Goal: Task Accomplishment & Management: Complete application form

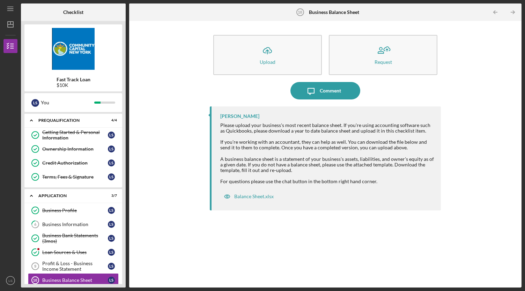
scroll to position [68, 0]
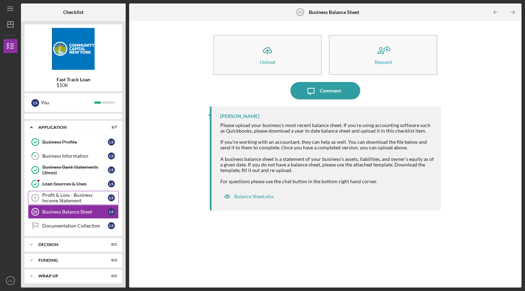
click at [80, 198] on div "Profit & Loss - Business Income Statement" at bounding box center [75, 197] width 66 height 11
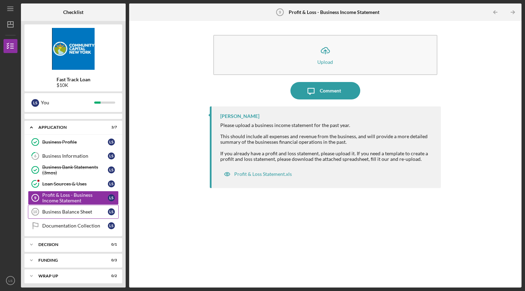
click at [71, 211] on div "Business Balance Sheet" at bounding box center [75, 212] width 66 height 6
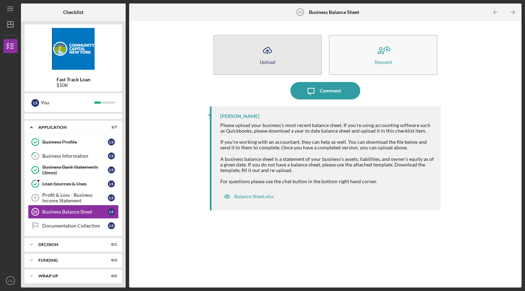
click at [274, 53] on icon "Icon/Upload" at bounding box center [267, 50] width 17 height 17
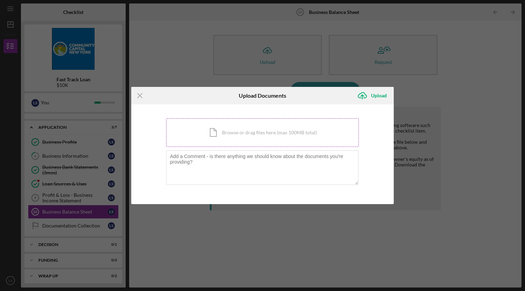
click at [224, 137] on div "Icon/Document Browse or drag files here (max 100MB total) Tap to choose files o…" at bounding box center [262, 132] width 193 height 29
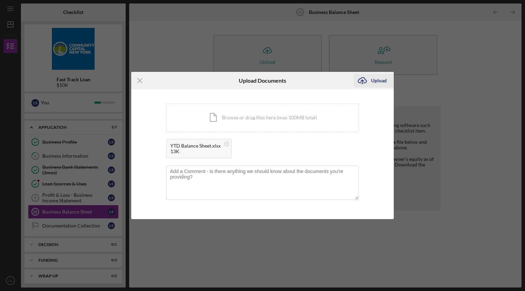
click at [374, 81] on div "Upload" at bounding box center [379, 81] width 16 height 14
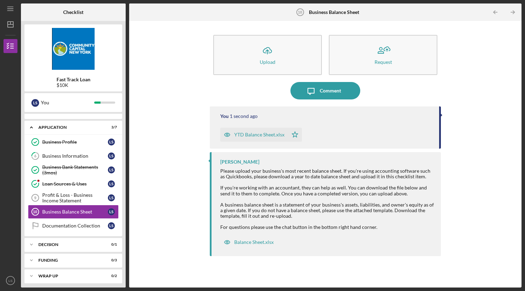
click at [260, 134] on div "YTD Balance Sheet.xlsx" at bounding box center [259, 135] width 50 height 6
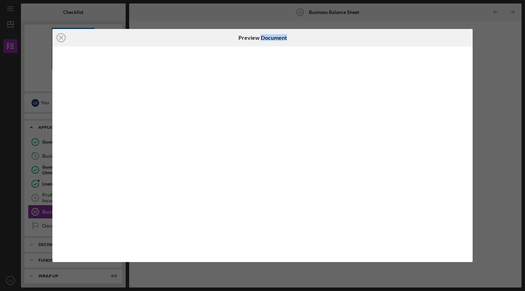
click at [260, 134] on div at bounding box center [262, 153] width 420 height 215
click at [68, 38] on icon "Icon/Close" at bounding box center [60, 37] width 17 height 17
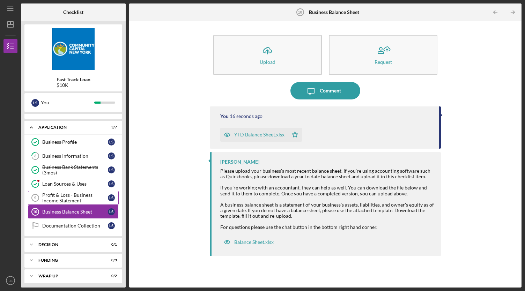
click at [83, 193] on div "Profit & Loss - Business Income Statement" at bounding box center [75, 197] width 66 height 11
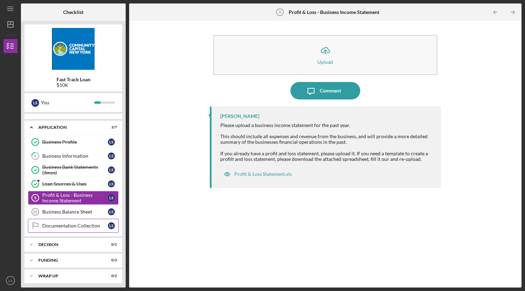
click at [83, 219] on link "Documentation Collection Documentation Collection L S" at bounding box center [73, 226] width 91 height 14
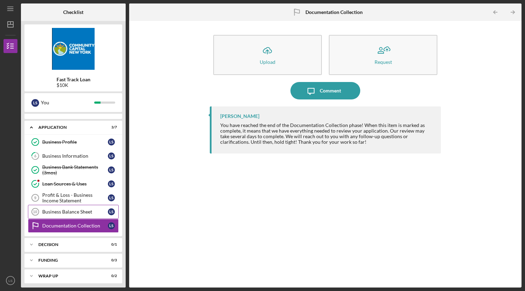
click at [83, 212] on link "Business Balance Sheet 10 Business Balance Sheet L S" at bounding box center [73, 212] width 91 height 14
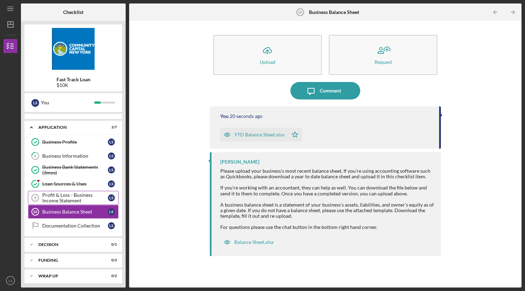
click at [66, 192] on div "Profit & Loss - Business Income Statement" at bounding box center [75, 197] width 66 height 11
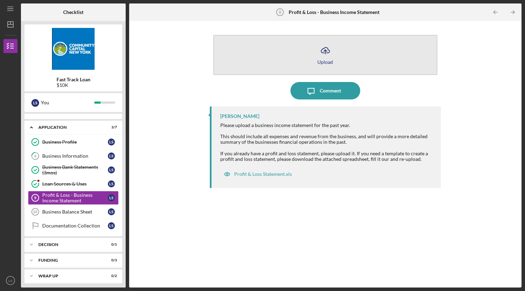
click at [323, 46] on icon "Icon/Upload" at bounding box center [325, 50] width 17 height 17
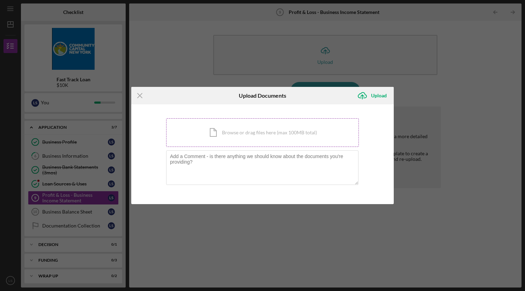
click at [221, 131] on div "Icon/Document Browse or drag files here (max 100MB total) Tap to choose files o…" at bounding box center [262, 132] width 193 height 29
click at [225, 119] on div "Icon/Document Browse or drag files here (max 100MB total) Tap to choose files o…" at bounding box center [262, 132] width 193 height 29
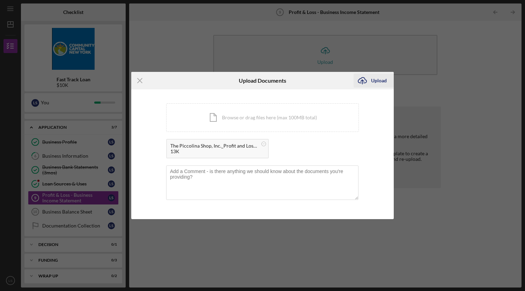
click at [385, 79] on div "Upload" at bounding box center [379, 81] width 16 height 14
